Goal: Check status: Check status

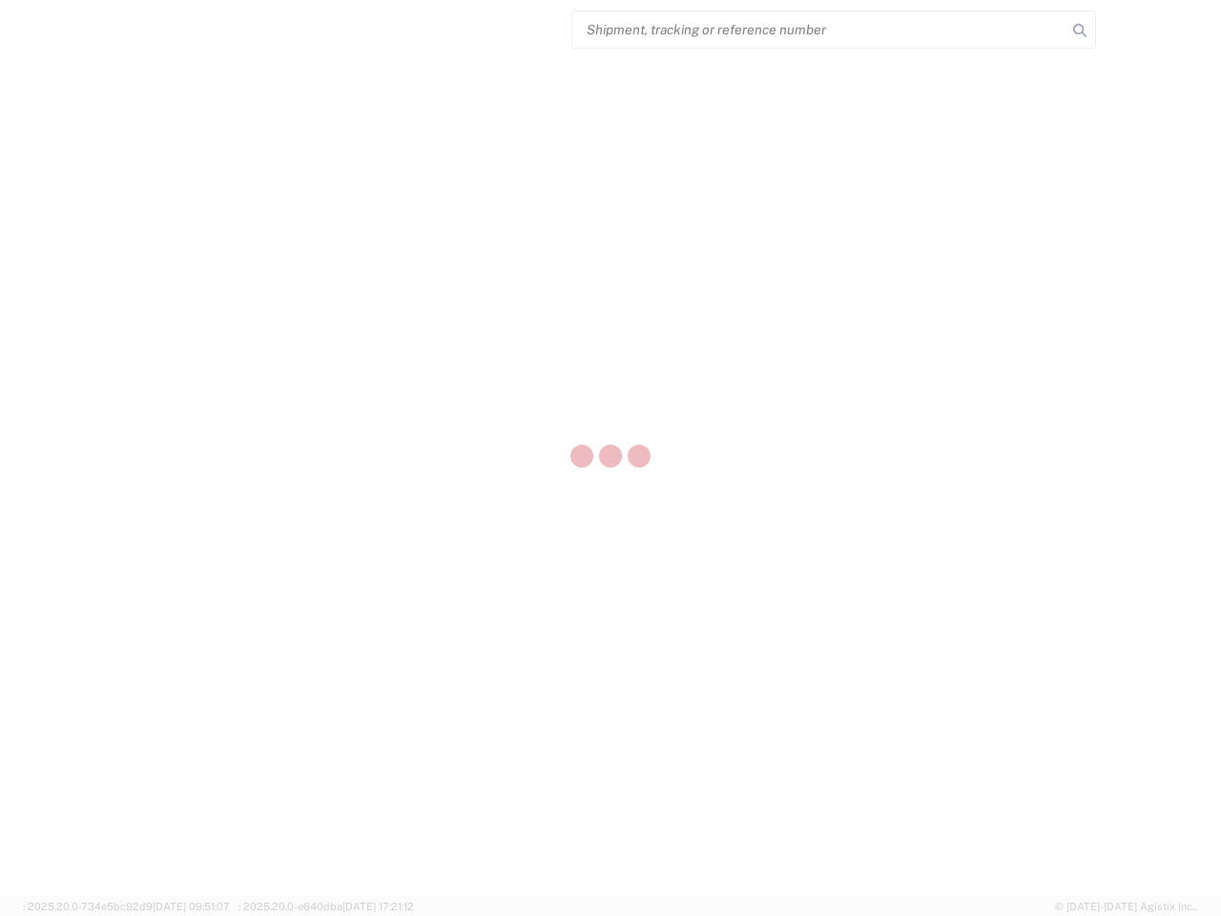
select select "US"
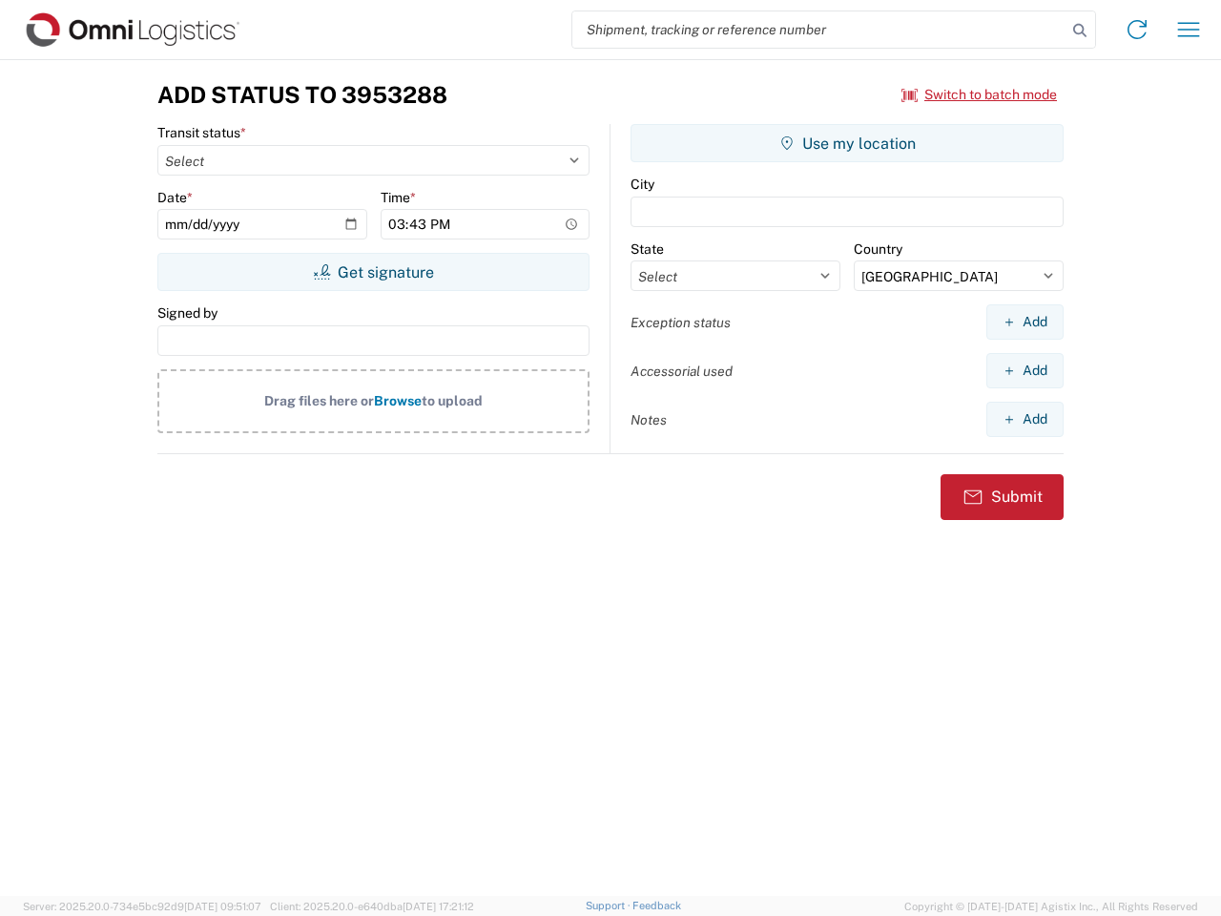
click at [819, 30] on input "search" at bounding box center [819, 29] width 494 height 36
click at [1080, 31] on icon at bounding box center [1080, 30] width 27 height 27
click at [1137, 30] on icon at bounding box center [1137, 29] width 31 height 31
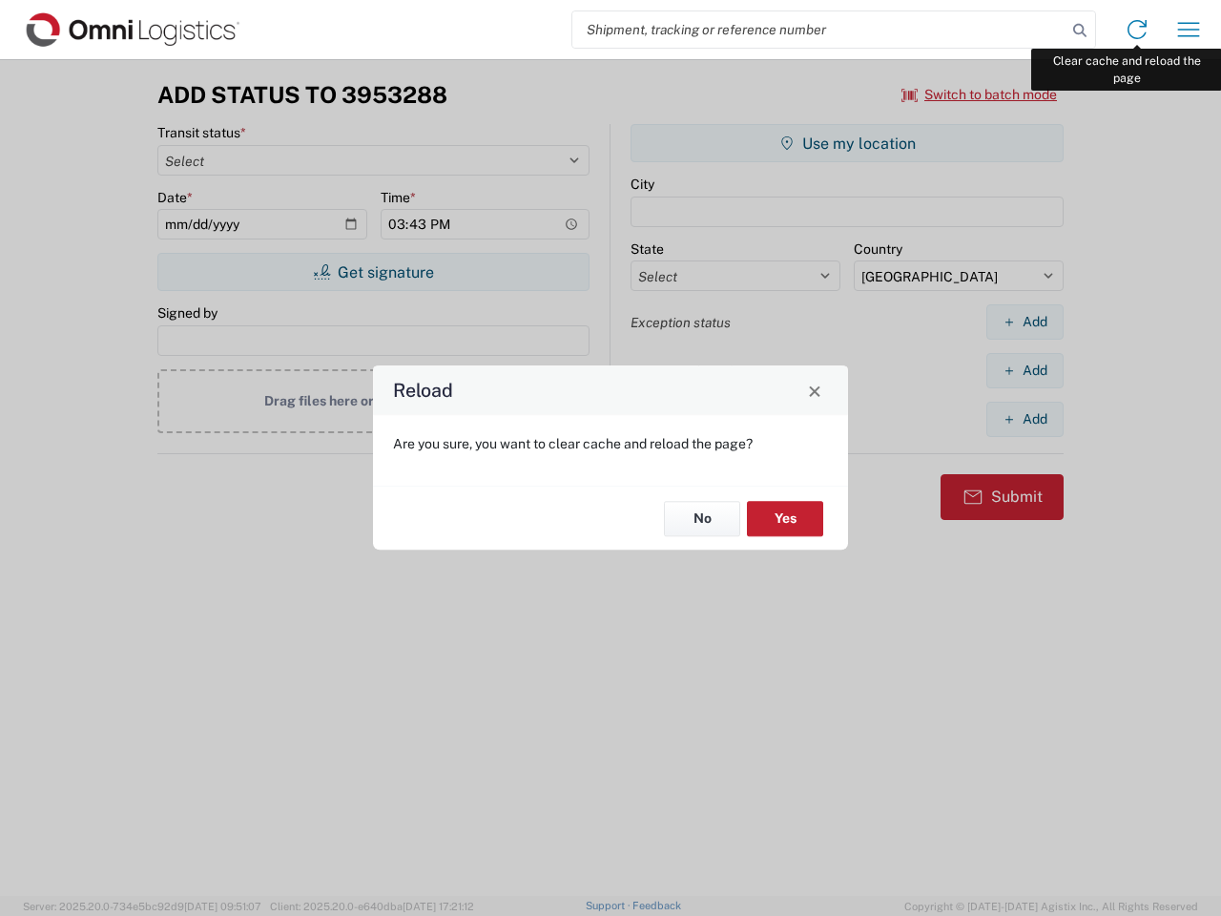
click at [1189, 30] on div "Reload Are you sure, you want to clear cache and reload the page? No Yes" at bounding box center [610, 458] width 1221 height 916
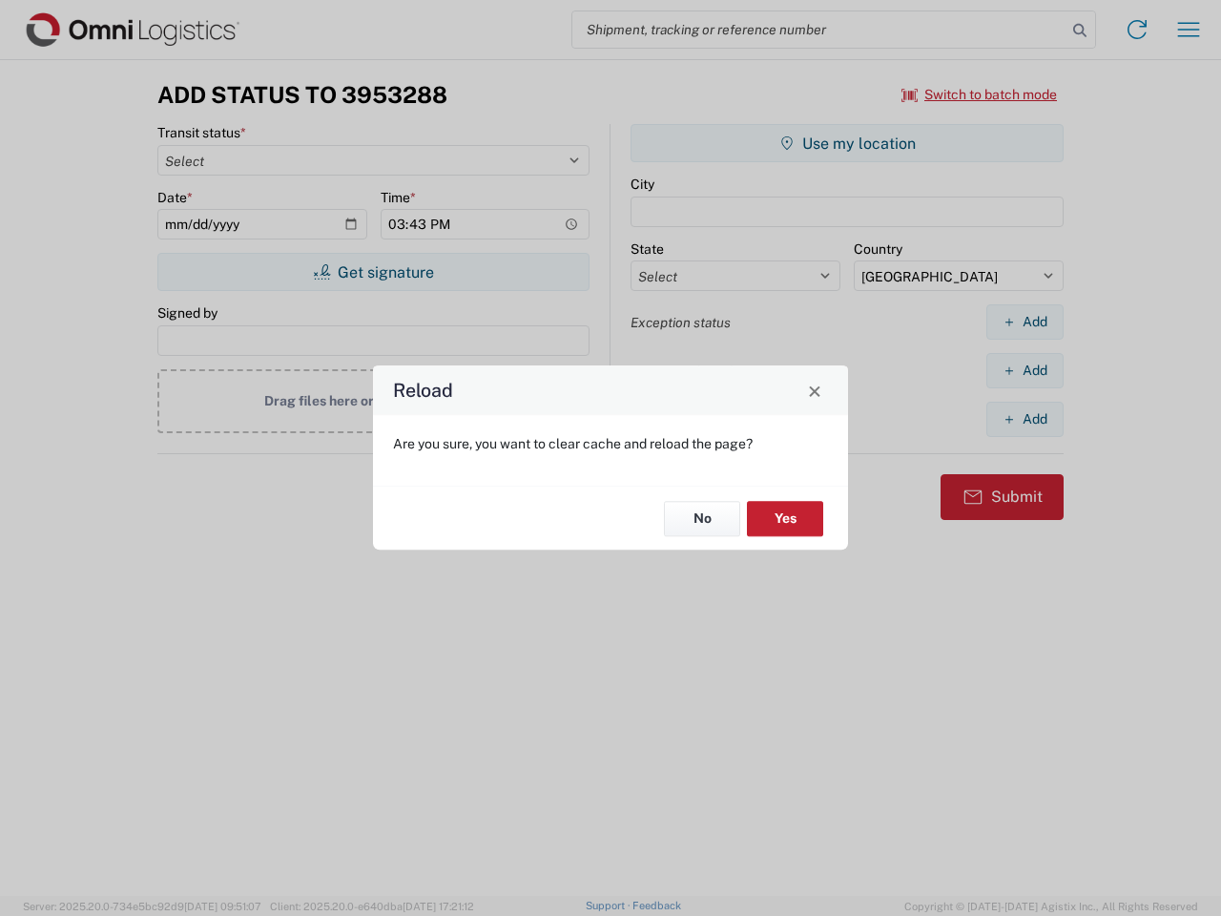
click at [980, 94] on div "Reload Are you sure, you want to clear cache and reload the page? No Yes" at bounding box center [610, 458] width 1221 height 916
click at [373, 272] on div "Reload Are you sure, you want to clear cache and reload the page? No Yes" at bounding box center [610, 458] width 1221 height 916
click at [847, 143] on div "Reload Are you sure, you want to clear cache and reload the page? No Yes" at bounding box center [610, 458] width 1221 height 916
click at [1025, 321] on div "Reload Are you sure, you want to clear cache and reload the page? No Yes" at bounding box center [610, 458] width 1221 height 916
click at [1025, 370] on div "Reload Are you sure, you want to clear cache and reload the page? No Yes" at bounding box center [610, 458] width 1221 height 916
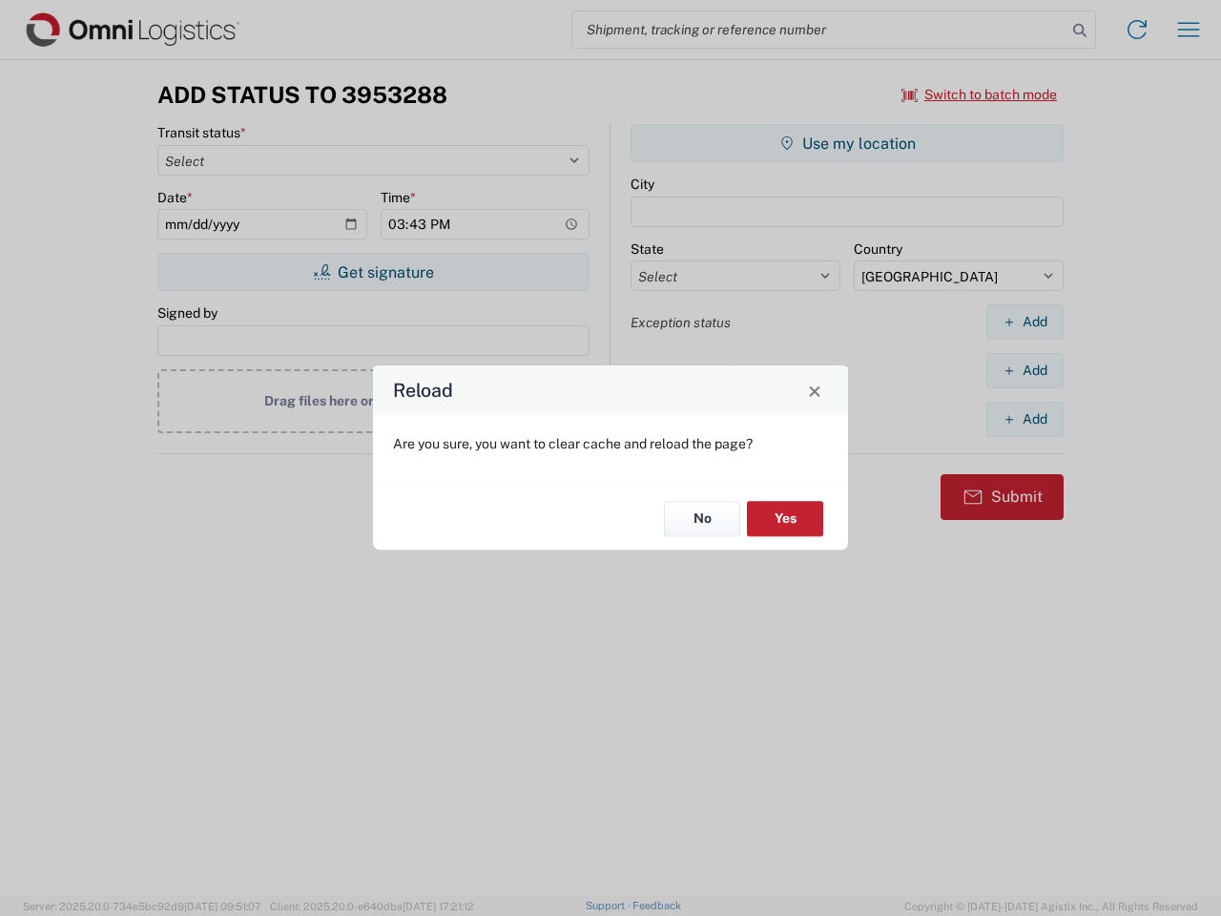
click at [1025, 419] on div "Reload Are you sure, you want to clear cache and reload the page? No Yes" at bounding box center [610, 458] width 1221 height 916
